Goal: Entertainment & Leisure: Consume media (video, audio)

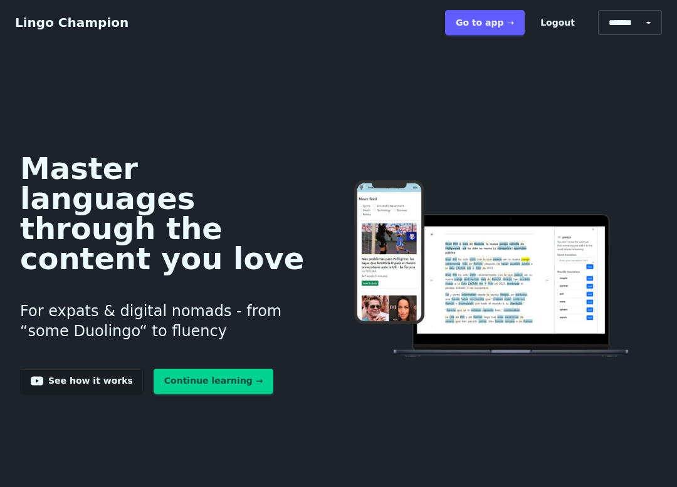
click at [493, 26] on link "Go to app ➝" at bounding box center [485, 22] width 80 height 25
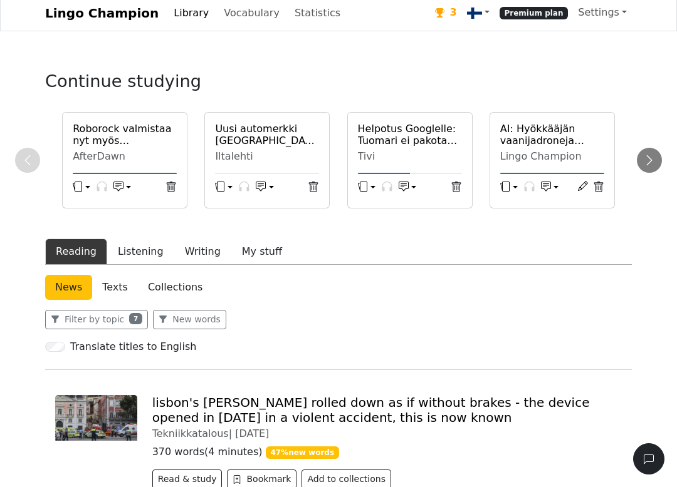
scroll to position [5, 0]
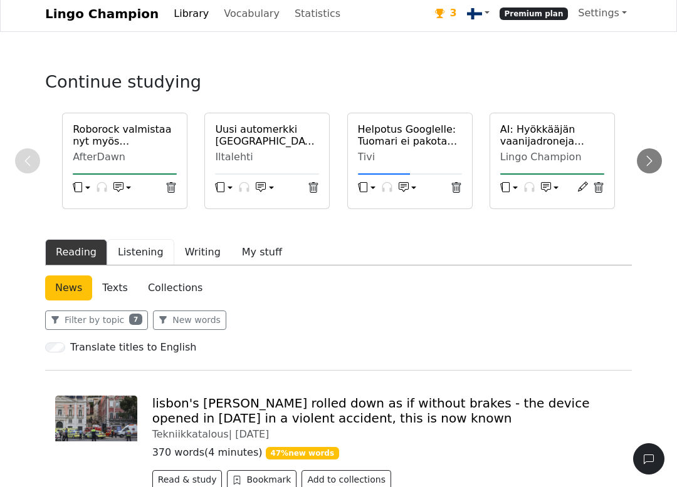
click at [133, 260] on button "Listening" at bounding box center [140, 252] width 67 height 26
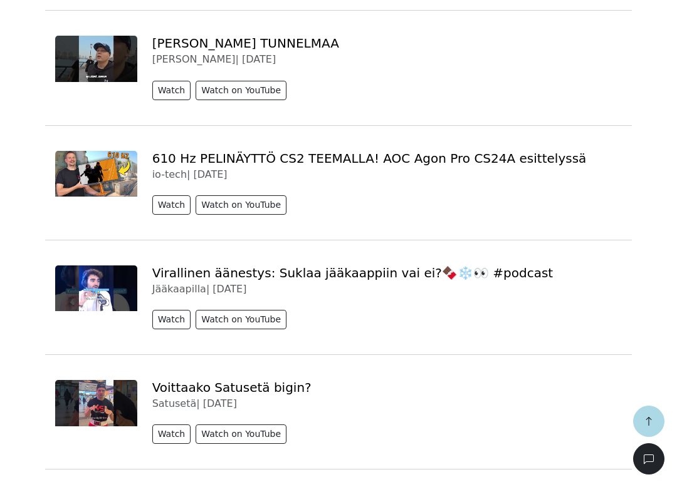
scroll to position [740, 0]
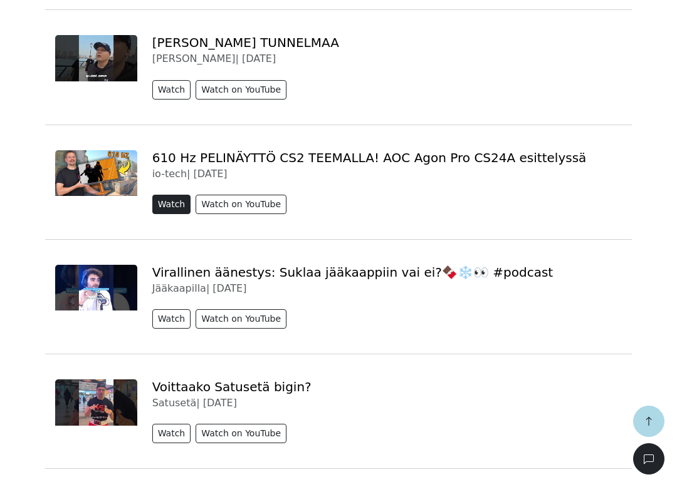
click at [170, 201] on button "Watch" at bounding box center [171, 204] width 39 height 19
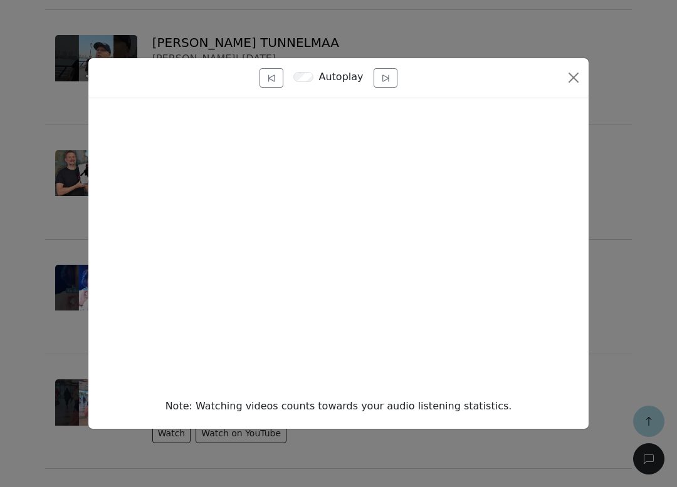
click at [632, 254] on div "Autoplay Note: Watching videos counts towards your audio listening statistics." at bounding box center [338, 243] width 677 height 487
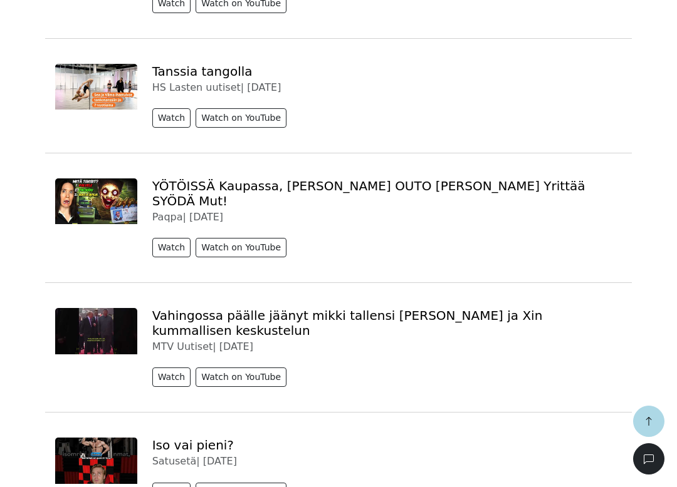
scroll to position [1516, 0]
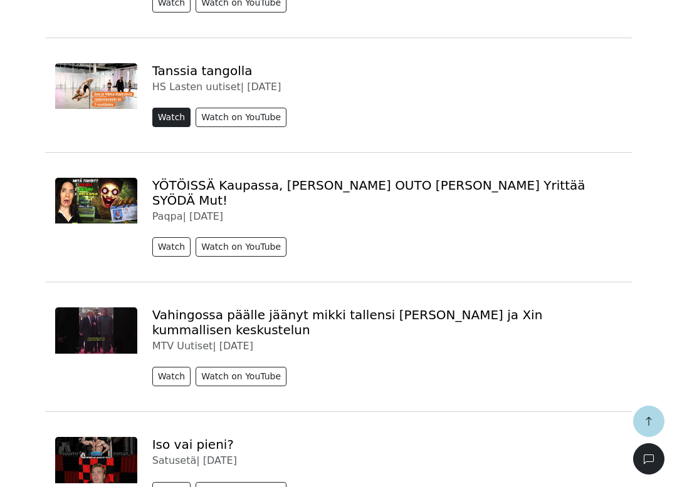
click at [164, 119] on button "Watch" at bounding box center [171, 117] width 39 height 19
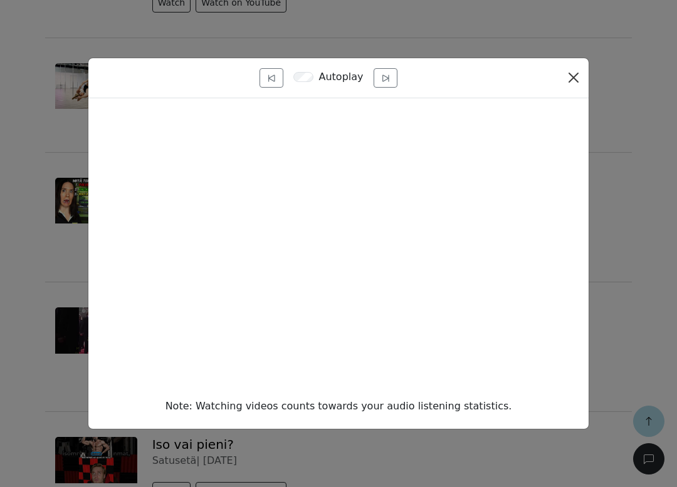
click at [568, 79] on button "Close" at bounding box center [573, 78] width 20 height 20
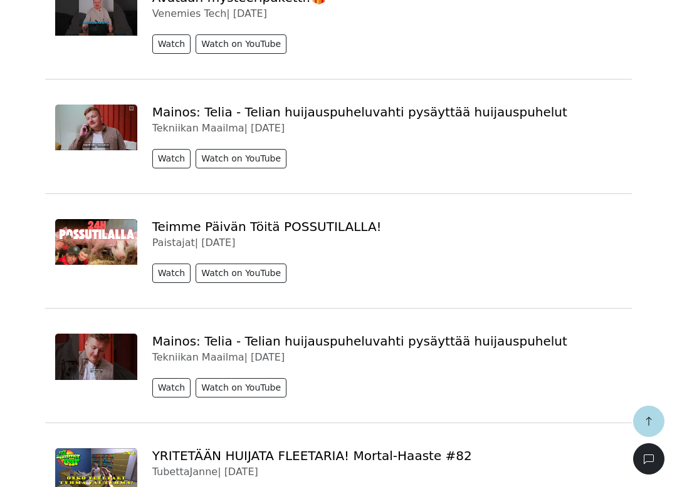
scroll to position [2079, 0]
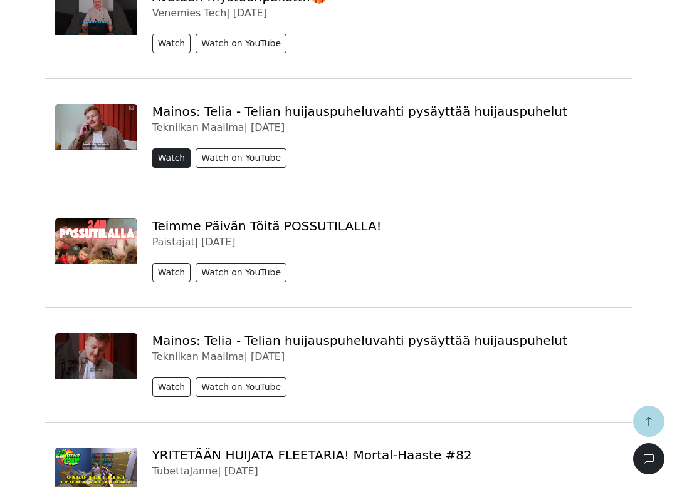
click at [159, 148] on button "Watch" at bounding box center [171, 157] width 39 height 19
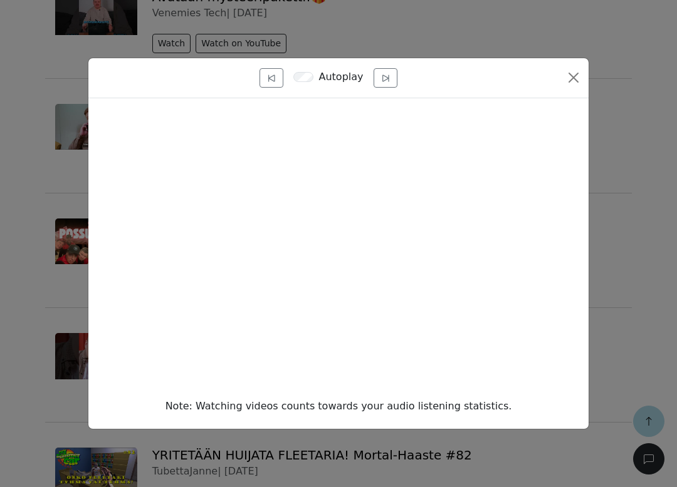
click at [628, 262] on div "Autoplay Note: Watching videos counts towards your audio listening statistics." at bounding box center [338, 243] width 677 height 487
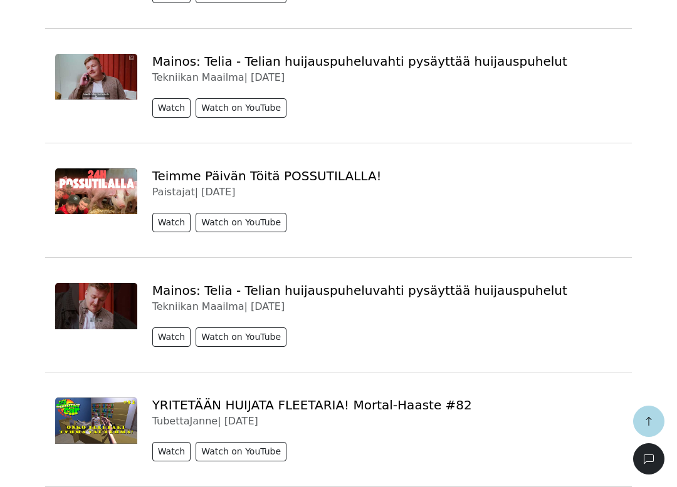
scroll to position [2130, 0]
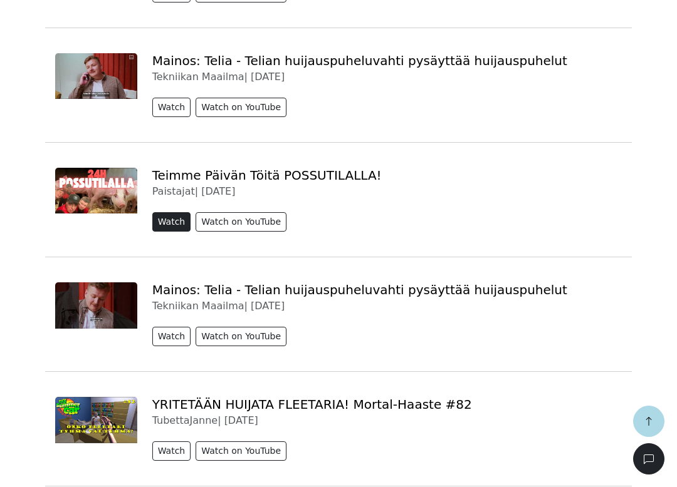
click at [167, 212] on button "Watch" at bounding box center [171, 221] width 39 height 19
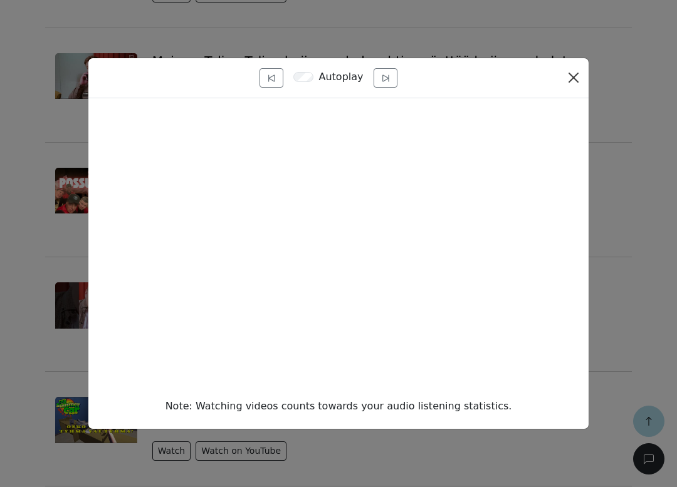
click at [572, 76] on button "Close" at bounding box center [573, 78] width 20 height 20
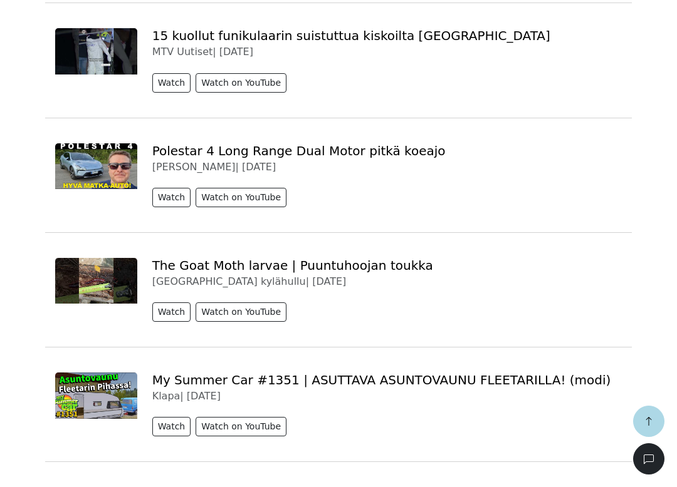
scroll to position [2615, 0]
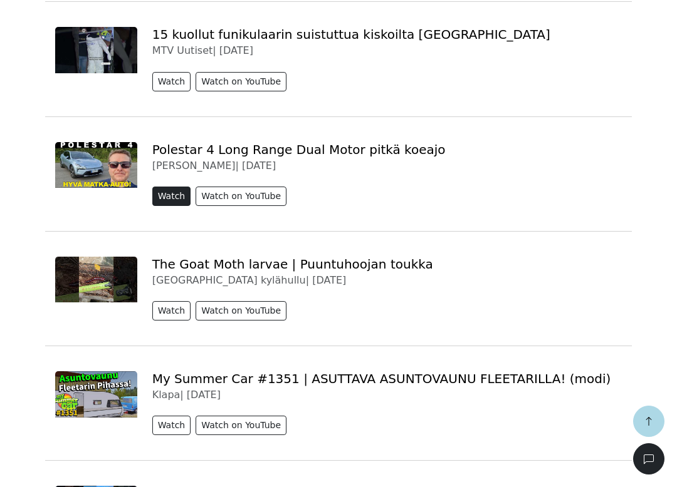
click at [162, 187] on button "Watch" at bounding box center [171, 196] width 39 height 19
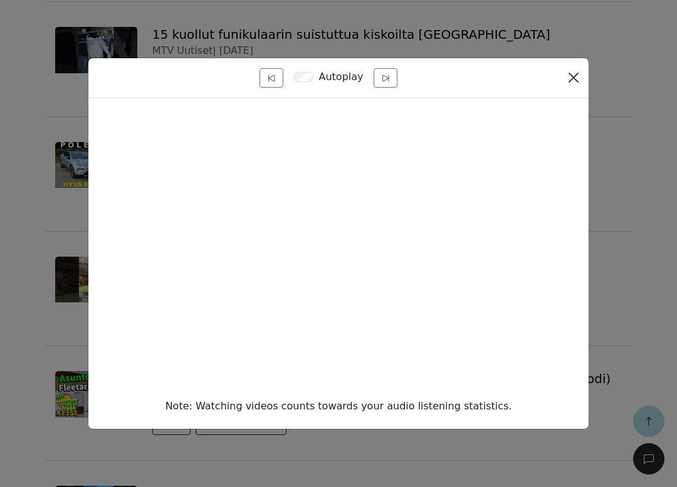
click at [574, 73] on button "Close" at bounding box center [573, 78] width 20 height 20
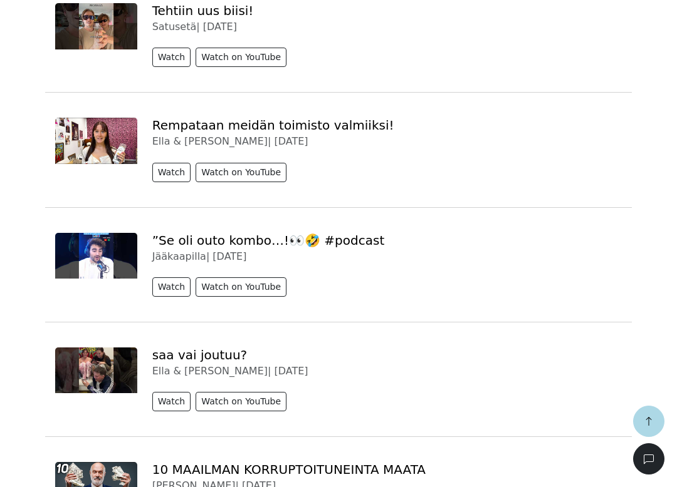
scroll to position [3672, 0]
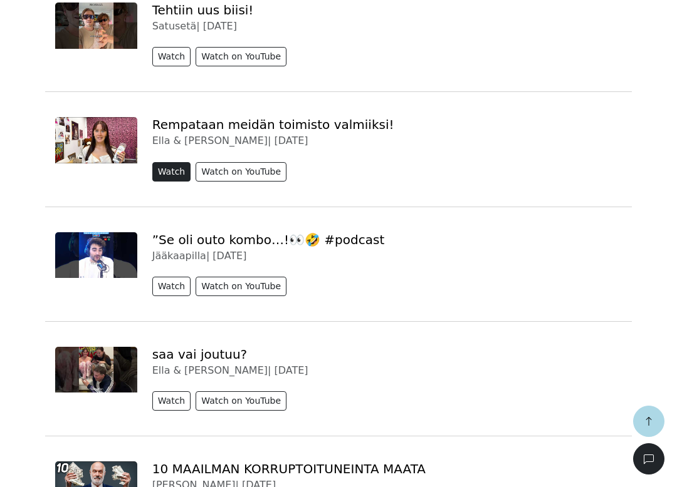
click at [166, 162] on button "Watch" at bounding box center [171, 171] width 39 height 19
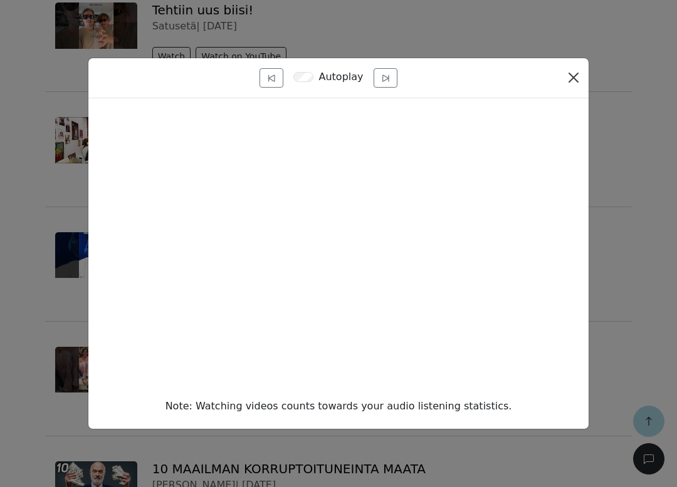
click at [575, 85] on button "Close" at bounding box center [573, 78] width 20 height 20
